Goal: Task Accomplishment & Management: Manage account settings

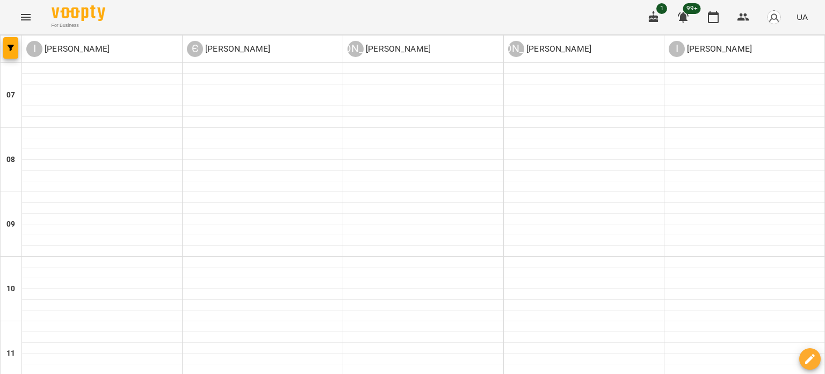
scroll to position [728, 0]
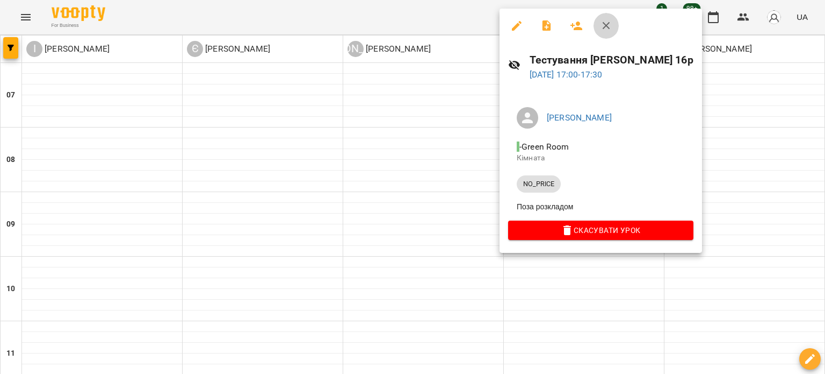
click at [610, 25] on icon "button" at bounding box center [606, 25] width 13 height 13
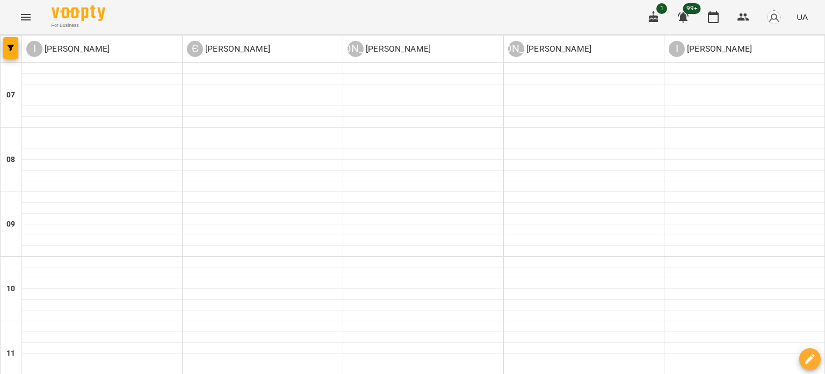
scroll to position [482, 0]
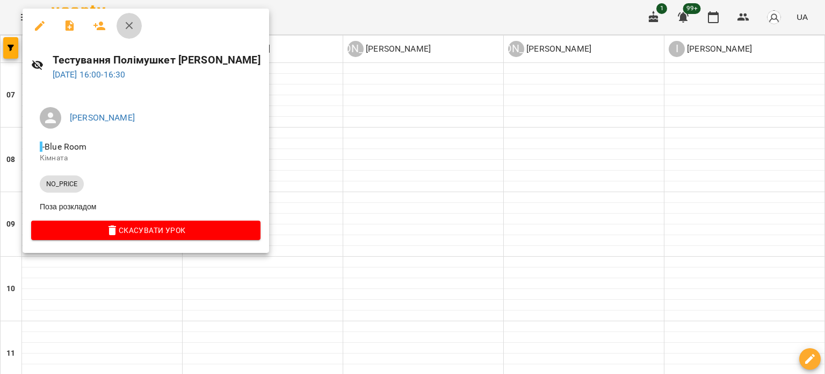
click at [128, 24] on icon "button" at bounding box center [129, 25] width 13 height 13
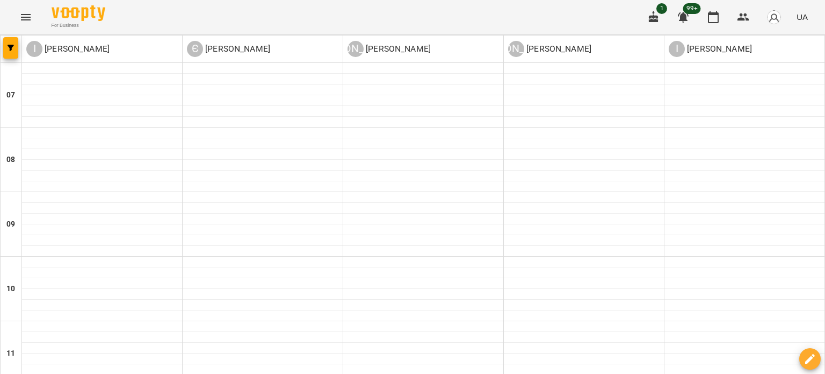
click at [404, 14] on div "For Business 1 99+ UA" at bounding box center [412, 17] width 825 height 34
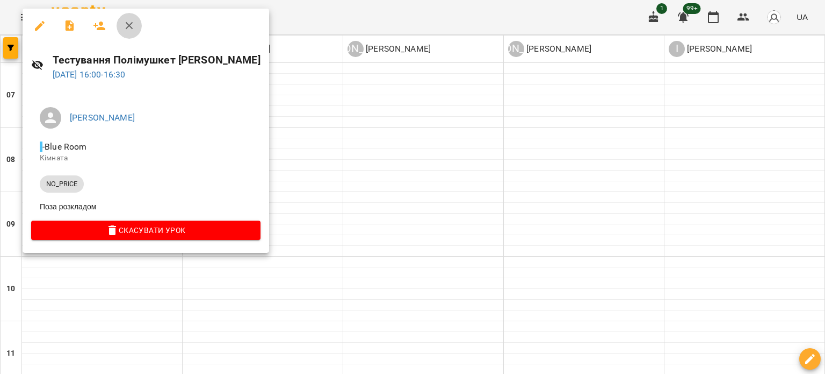
click at [134, 21] on icon "button" at bounding box center [129, 25] width 13 height 13
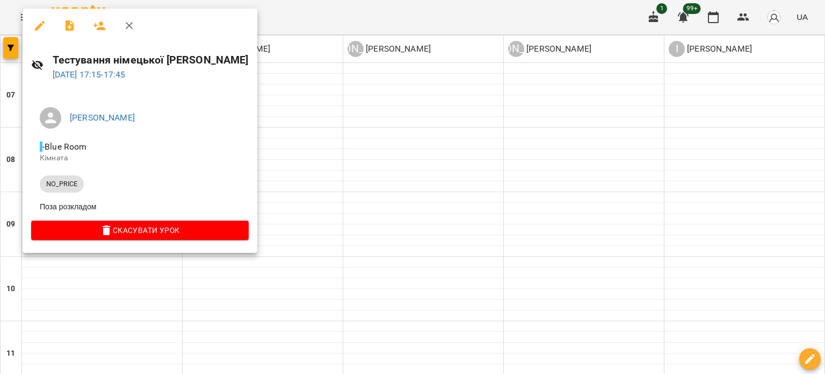
click at [131, 26] on icon "button" at bounding box center [129, 25] width 13 height 13
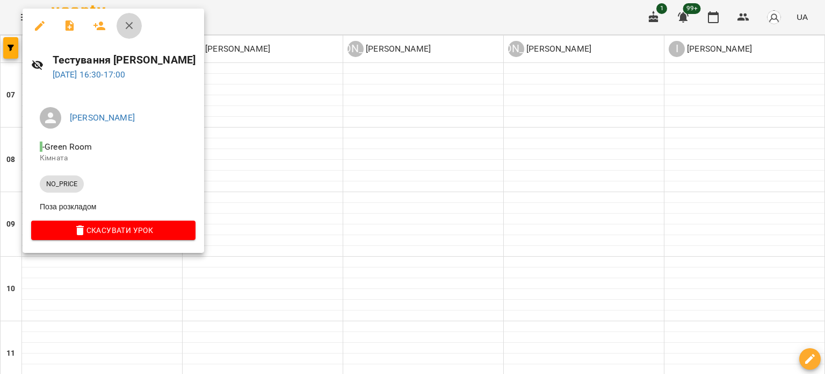
click at [134, 25] on icon "button" at bounding box center [129, 25] width 13 height 13
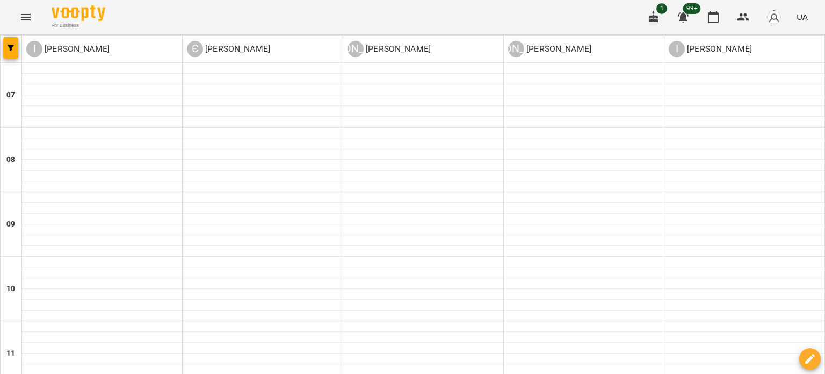
scroll to position [525, 0]
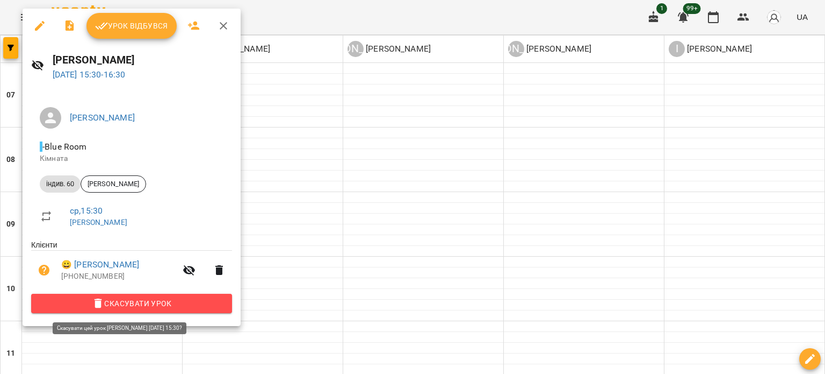
click at [175, 300] on span "Скасувати Урок" at bounding box center [132, 303] width 184 height 13
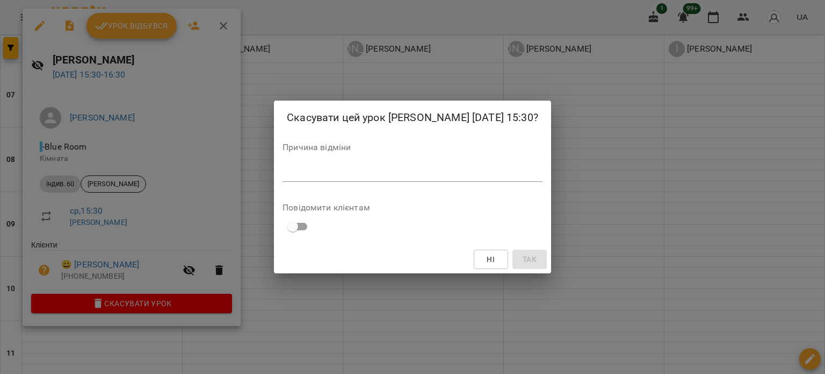
click at [292, 178] on textarea at bounding box center [413, 173] width 260 height 10
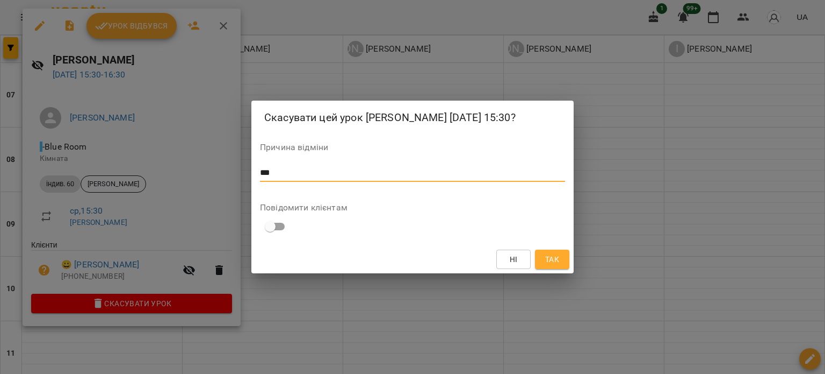
type textarea "***"
click at [554, 263] on span "Так" at bounding box center [552, 259] width 14 height 13
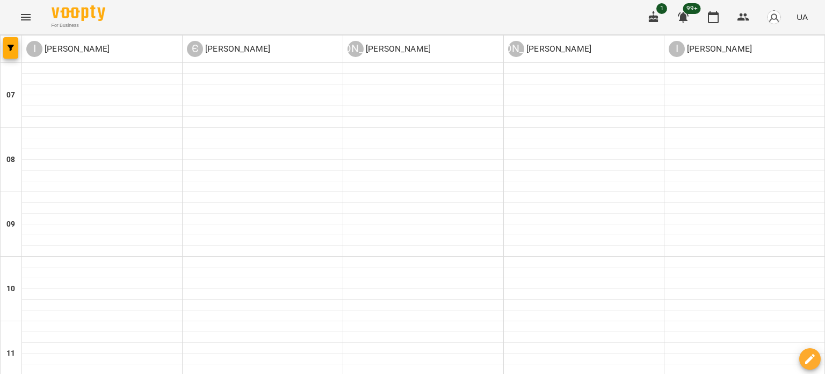
scroll to position [350, 0]
